Goal: Transaction & Acquisition: Book appointment/travel/reservation

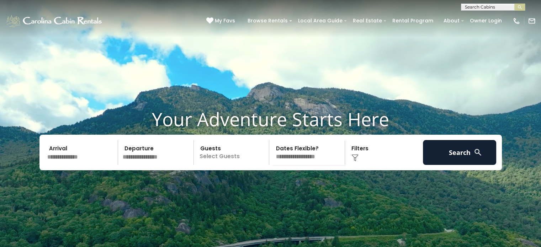
click at [60, 165] on input "text" at bounding box center [82, 152] width 74 height 25
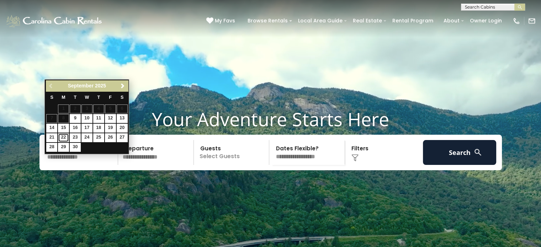
click at [62, 137] on link "22" at bounding box center [63, 137] width 11 height 9
type input "*******"
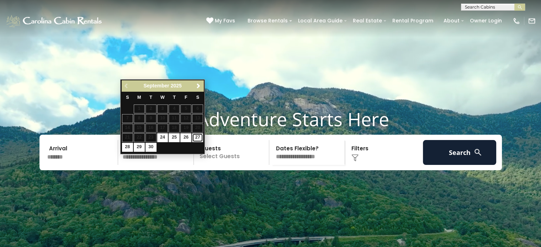
click at [200, 138] on link "27" at bounding box center [197, 137] width 11 height 9
type input "*******"
click at [200, 138] on link "27" at bounding box center [197, 137] width 11 height 9
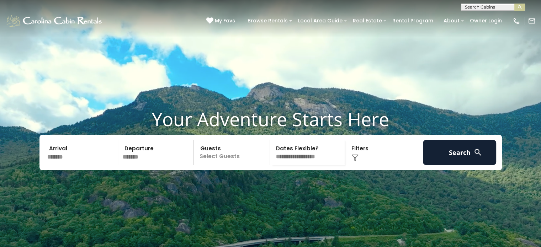
click at [246, 165] on p "Select Guests" at bounding box center [232, 152] width 73 height 25
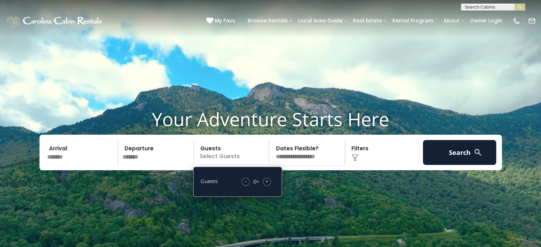
click at [269, 186] on div "+" at bounding box center [267, 182] width 8 height 8
click at [246, 185] on span "-" at bounding box center [246, 181] width 2 height 7
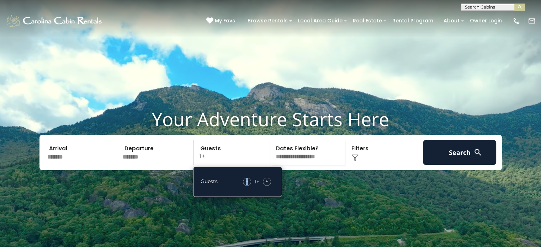
click at [320, 164] on select "**********" at bounding box center [307, 152] width 73 height 25
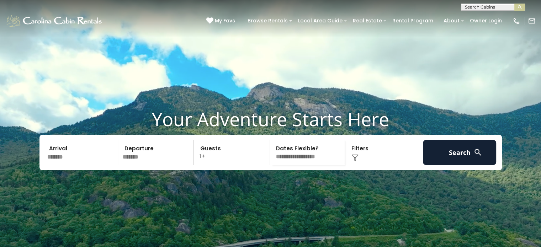
click at [314, 165] on select "**********" at bounding box center [307, 152] width 73 height 25
click at [310, 165] on select "**********" at bounding box center [307, 152] width 73 height 25
select select "*"
click at [271, 153] on select "**********" at bounding box center [307, 152] width 73 height 25
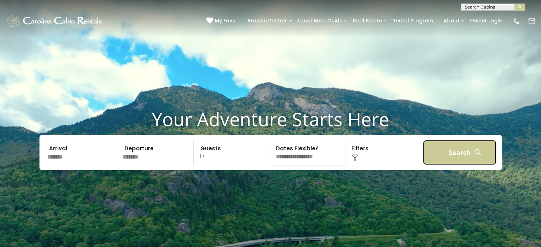
click at [447, 163] on button "Search" at bounding box center [460, 152] width 74 height 25
click at [468, 165] on button "Search" at bounding box center [460, 152] width 74 height 25
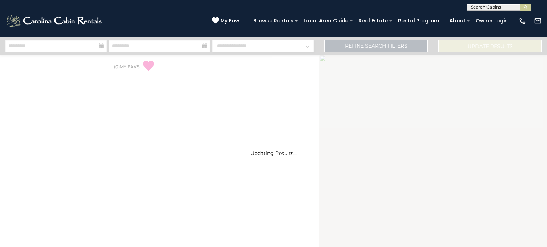
select select "*"
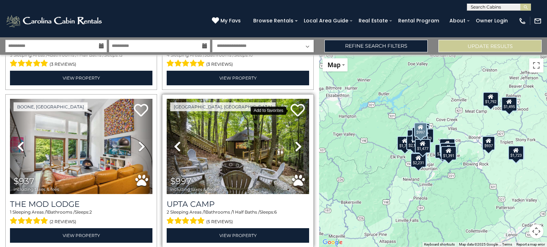
scroll to position [783, 0]
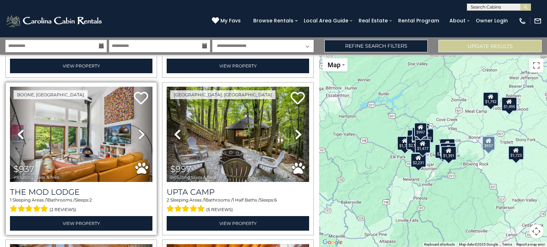
click at [76, 197] on div "1 Sleeping Areas / 1 Bathrooms / Sleeps: 2 (2 reviews)" at bounding box center [81, 205] width 142 height 17
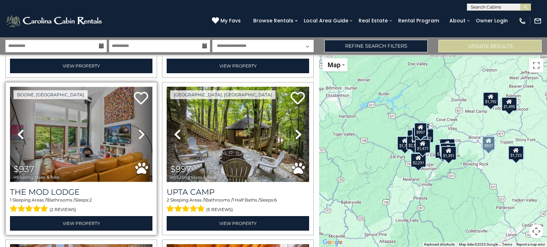
click at [125, 167] on img at bounding box center [81, 134] width 142 height 95
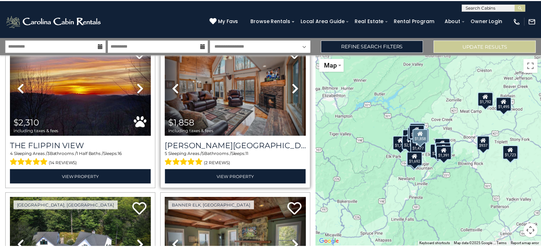
scroll to position [1423, 0]
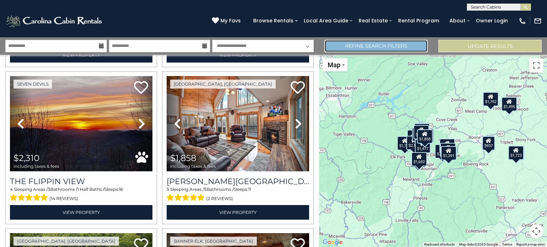
click at [405, 43] on link "Refine Search Filters" at bounding box center [375, 46] width 103 height 12
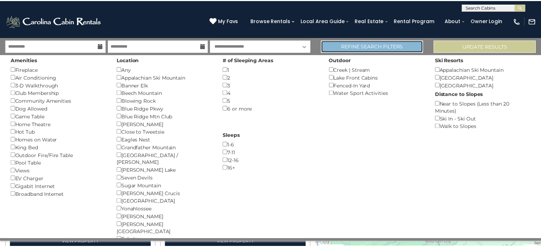
scroll to position [1415, 0]
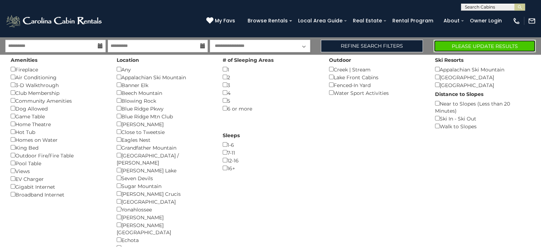
click at [463, 42] on button "Please Update Results" at bounding box center [485, 46] width 102 height 12
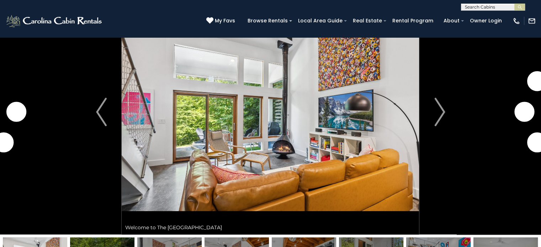
scroll to position [36, 0]
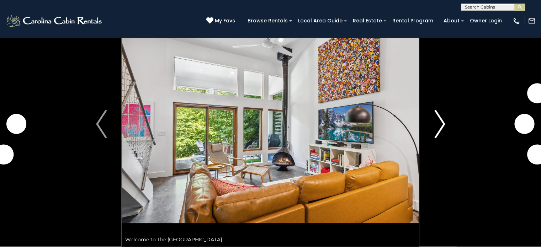
click at [441, 122] on img "Next" at bounding box center [439, 124] width 11 height 28
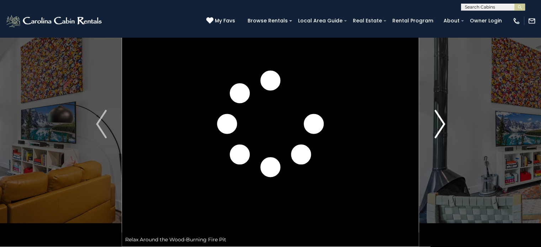
click at [441, 122] on img "Next" at bounding box center [439, 124] width 11 height 28
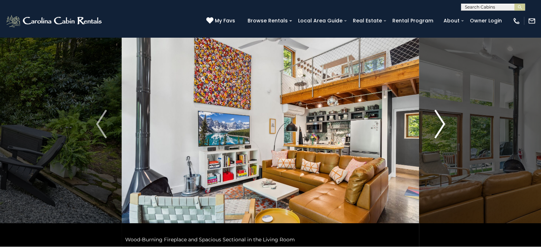
click at [441, 122] on img "Next" at bounding box center [439, 124] width 11 height 28
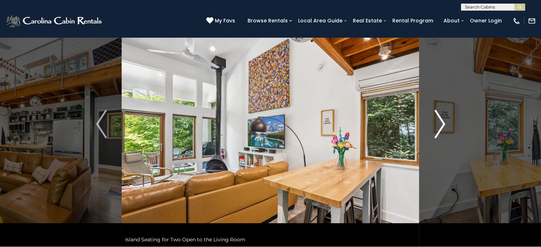
click at [441, 122] on img "Next" at bounding box center [439, 124] width 11 height 28
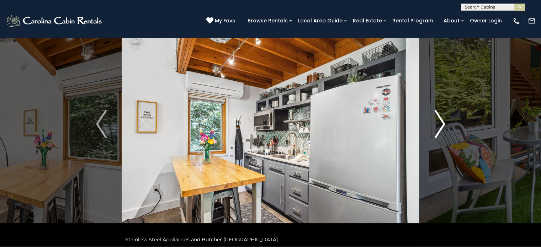
click at [441, 122] on img "Next" at bounding box center [439, 124] width 11 height 28
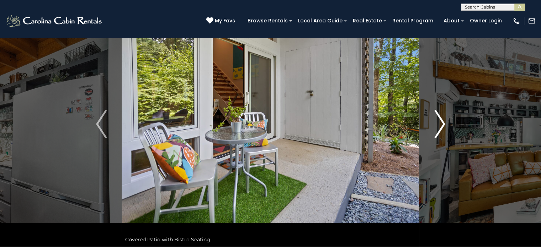
click at [441, 122] on img "Next" at bounding box center [439, 124] width 11 height 28
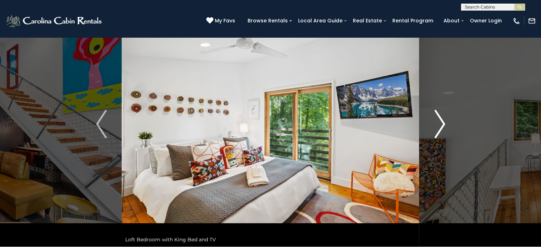
click at [441, 122] on img "Next" at bounding box center [439, 124] width 11 height 28
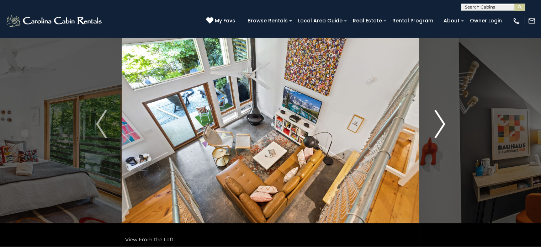
click at [441, 122] on img "Next" at bounding box center [439, 124] width 11 height 28
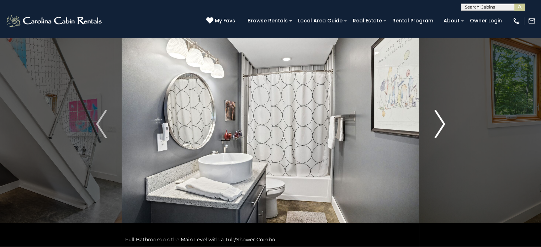
click at [441, 122] on img "Next" at bounding box center [439, 124] width 11 height 28
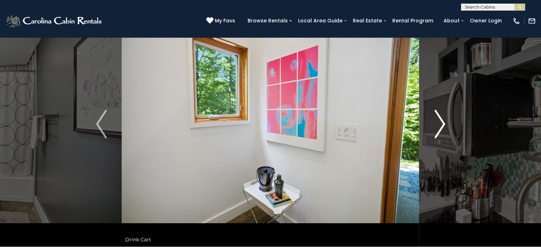
click at [441, 122] on img "Next" at bounding box center [439, 124] width 11 height 28
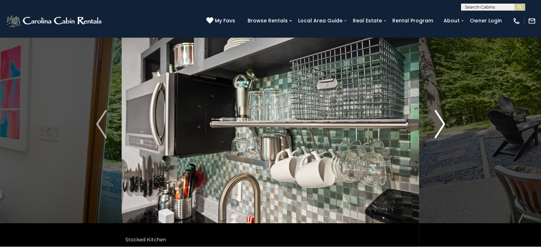
click at [441, 122] on img "Next" at bounding box center [439, 124] width 11 height 28
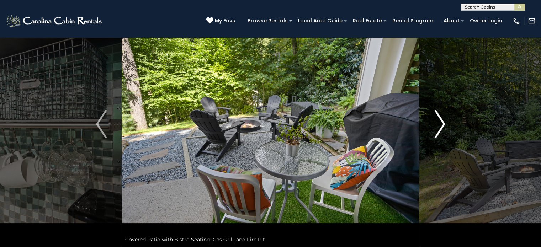
click at [441, 122] on img "Next" at bounding box center [439, 124] width 11 height 28
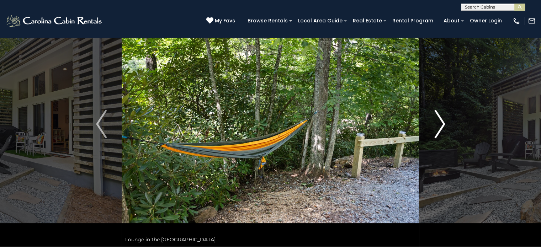
click at [441, 122] on img "Next" at bounding box center [439, 124] width 11 height 28
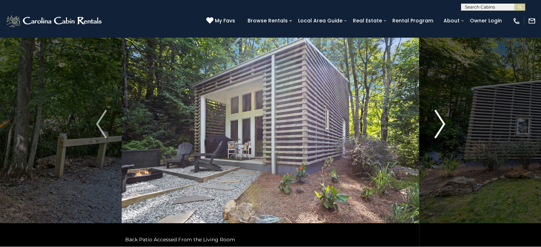
click at [441, 122] on img "Next" at bounding box center [439, 124] width 11 height 28
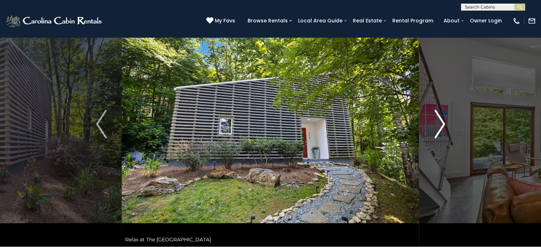
click at [441, 122] on img "Next" at bounding box center [439, 124] width 11 height 28
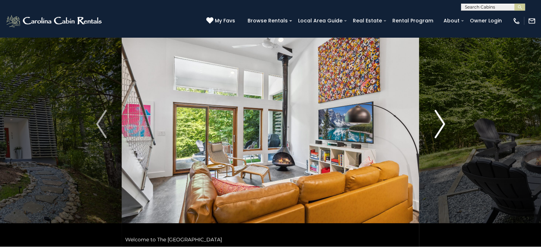
click at [441, 122] on img "Next" at bounding box center [439, 124] width 11 height 28
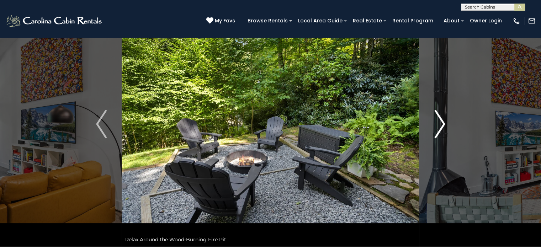
click at [441, 122] on img "Next" at bounding box center [439, 124] width 11 height 28
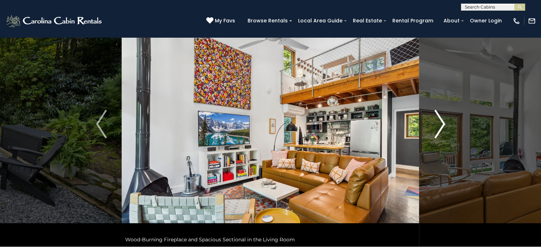
click at [441, 122] on img "Next" at bounding box center [439, 124] width 11 height 28
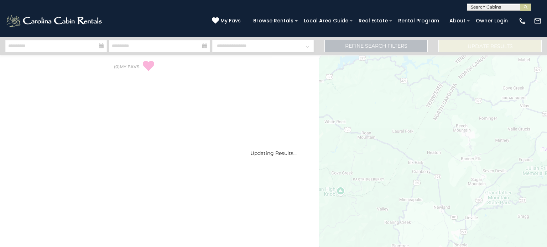
select select "*"
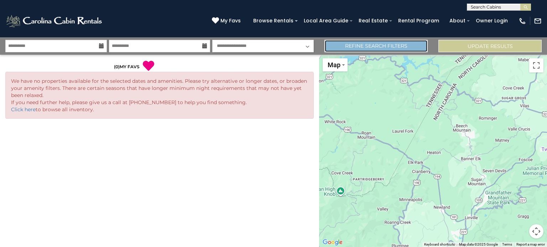
click at [360, 44] on link "Refine Search Filters" at bounding box center [375, 46] width 103 height 12
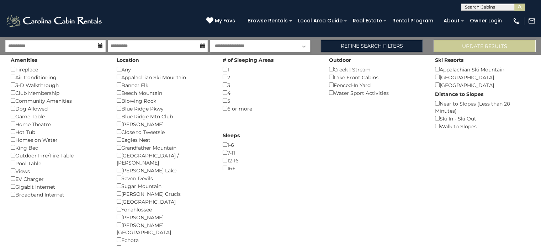
click at [101, 48] on icon at bounding box center [100, 45] width 5 height 5
click at [100, 46] on icon at bounding box center [100, 45] width 5 height 5
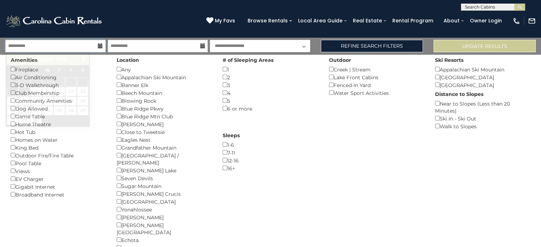
click at [97, 45] on input "**********" at bounding box center [55, 46] width 100 height 12
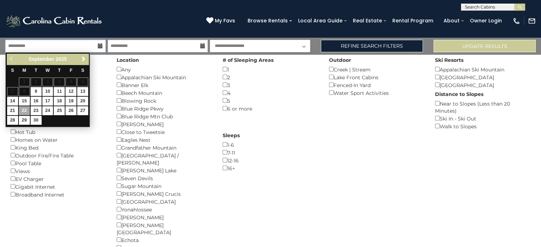
click at [97, 45] on input "**********" at bounding box center [55, 46] width 100 height 12
click at [84, 58] on span "Next" at bounding box center [84, 59] width 6 height 6
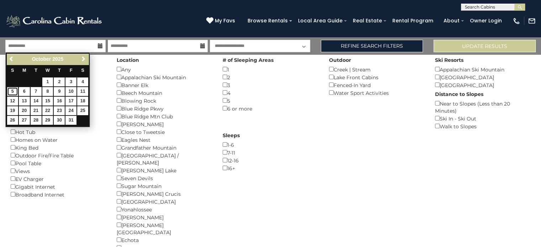
click at [11, 93] on link "5" at bounding box center [12, 91] width 11 height 9
type input "*******"
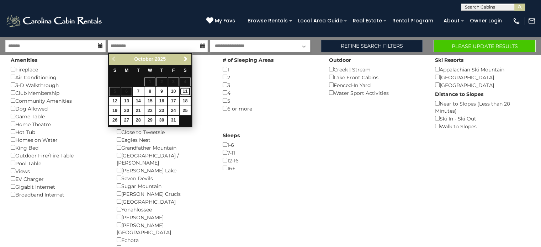
click at [189, 91] on link "11" at bounding box center [185, 91] width 11 height 9
type input "********"
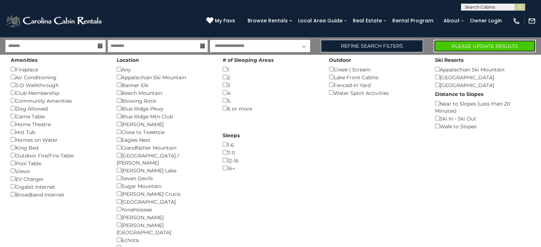
click at [503, 42] on button "Please Update Results" at bounding box center [485, 46] width 102 height 12
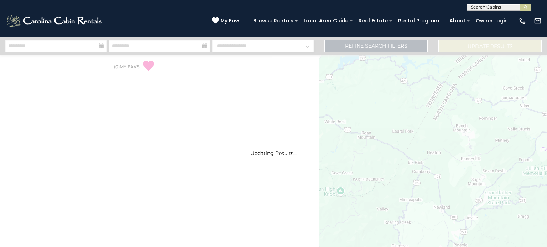
select select "*"
